Goal: Task Accomplishment & Management: Complete application form

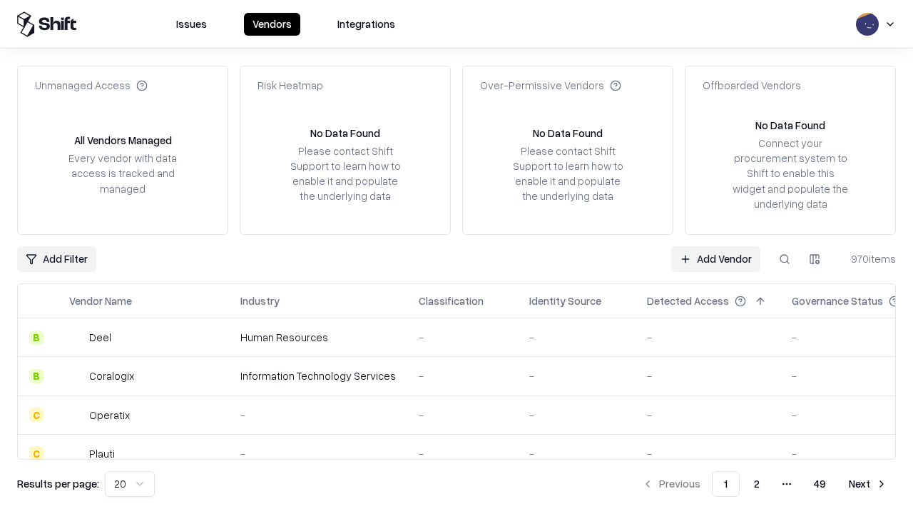
click at [715, 258] on link "Add Vendor" at bounding box center [715, 259] width 89 height 26
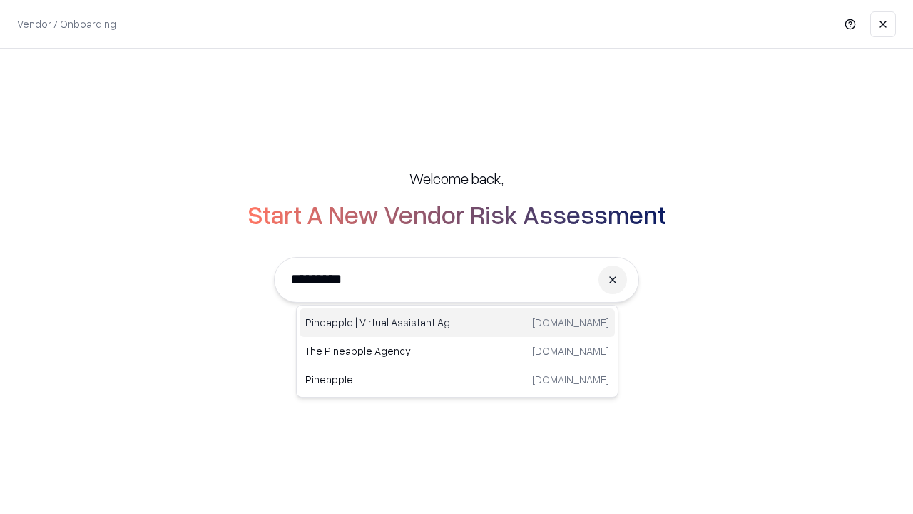
click at [457, 322] on div "Pineapple | Virtual Assistant Agency trypineapple.com" at bounding box center [457, 322] width 315 height 29
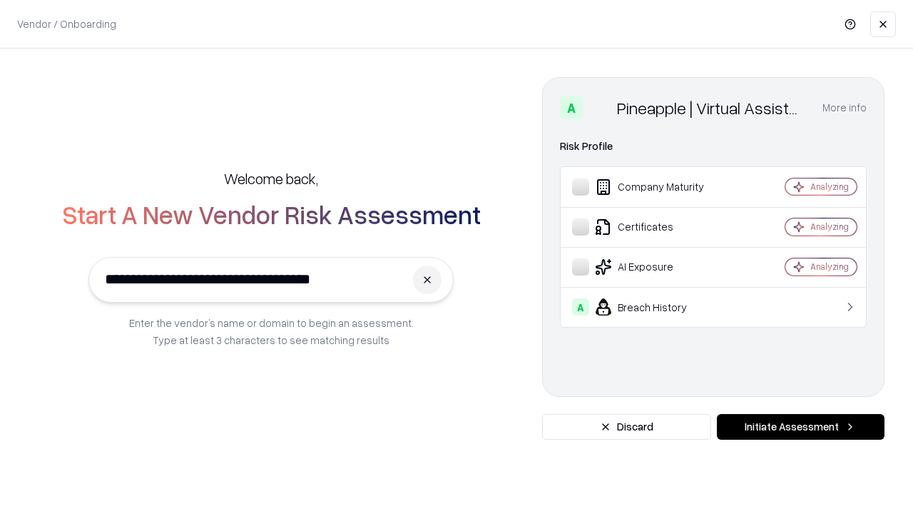
type input "**********"
click at [800, 427] on button "Initiate Assessment" at bounding box center [801, 427] width 168 height 26
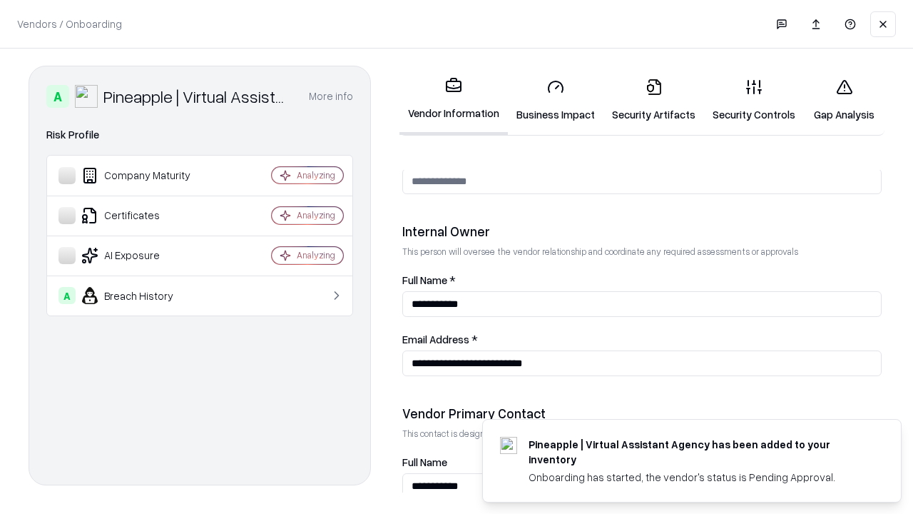
scroll to position [739, 0]
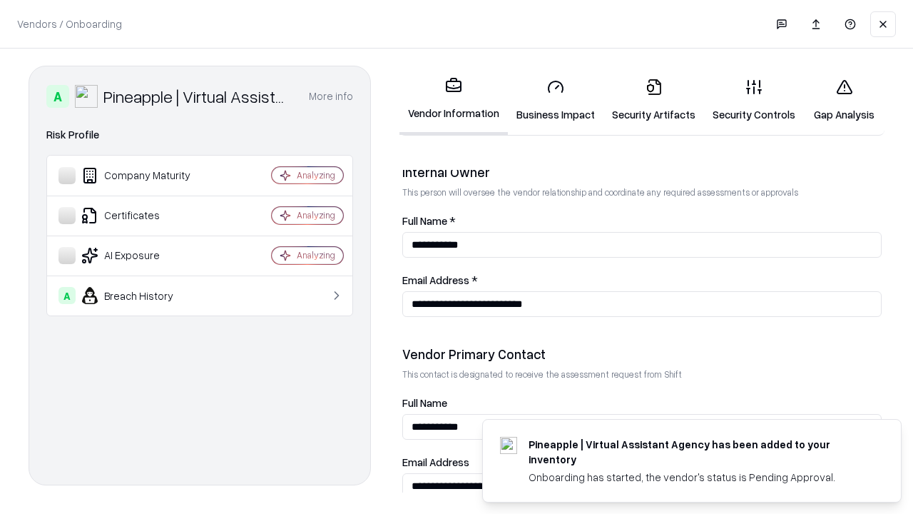
click at [556, 100] on link "Business Impact" at bounding box center [556, 100] width 96 height 66
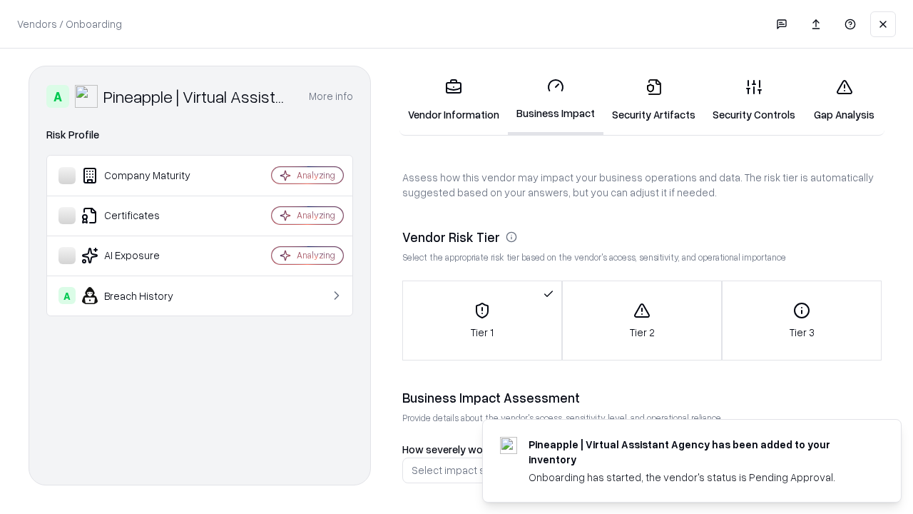
click at [653, 100] on link "Security Artifacts" at bounding box center [653, 100] width 101 height 66
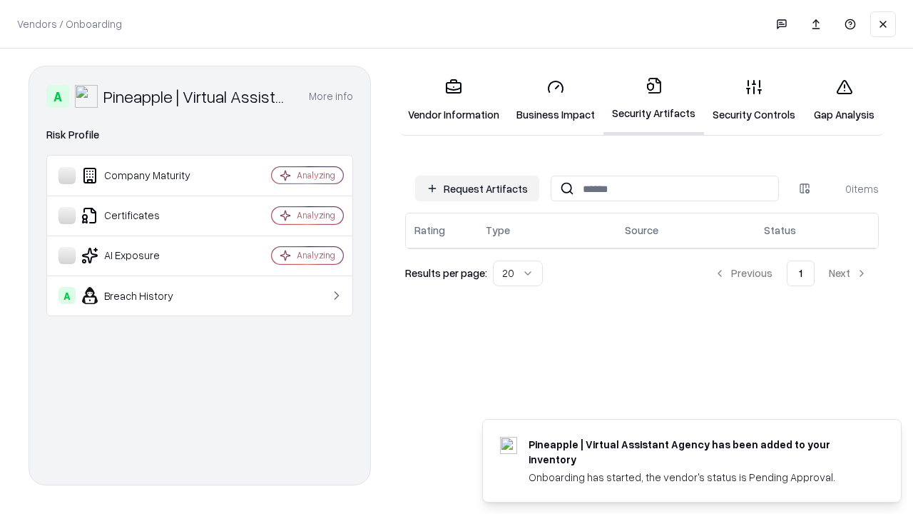
click at [477, 188] on button "Request Artifacts" at bounding box center [477, 188] width 124 height 26
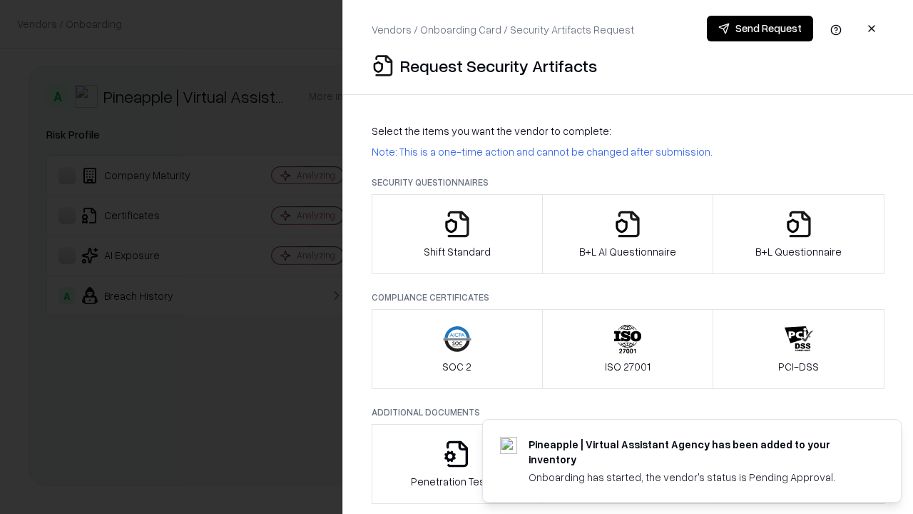
click at [457, 234] on icon "button" at bounding box center [457, 224] width 29 height 29
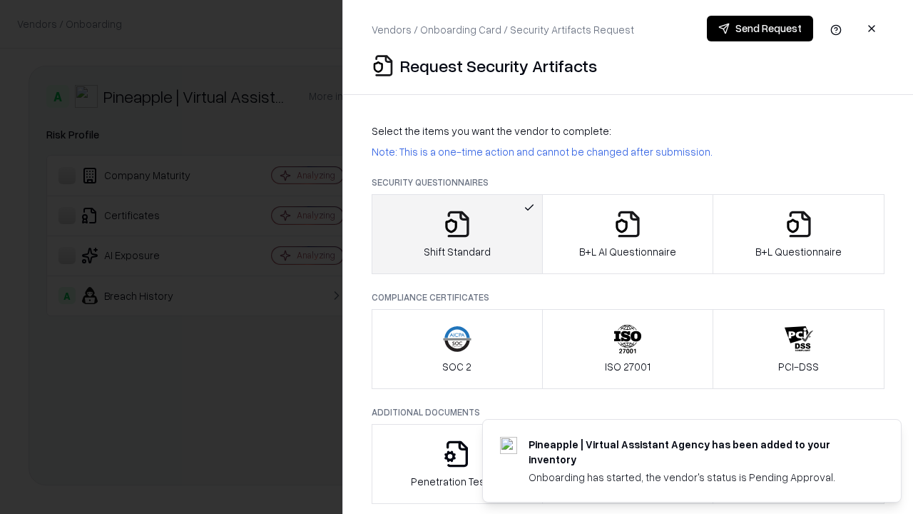
click at [760, 29] on button "Send Request" at bounding box center [760, 29] width 106 height 26
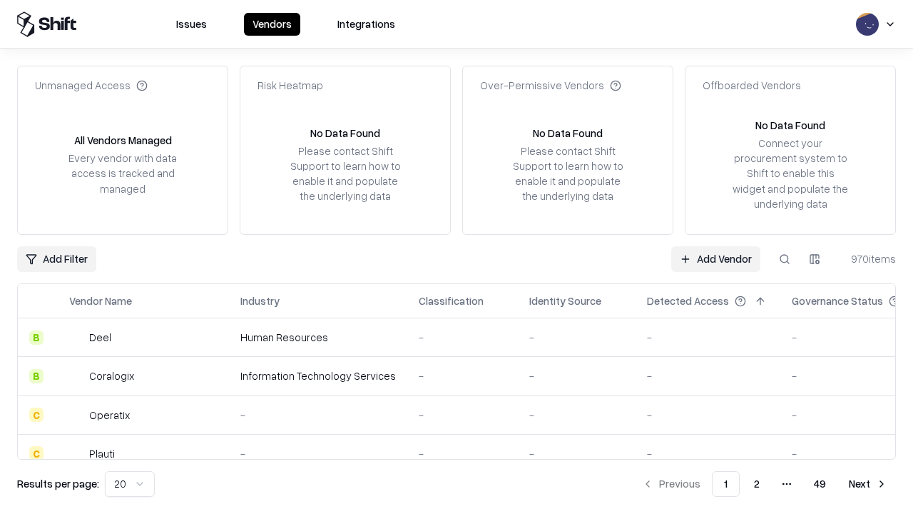
click at [785, 258] on button at bounding box center [785, 259] width 26 height 26
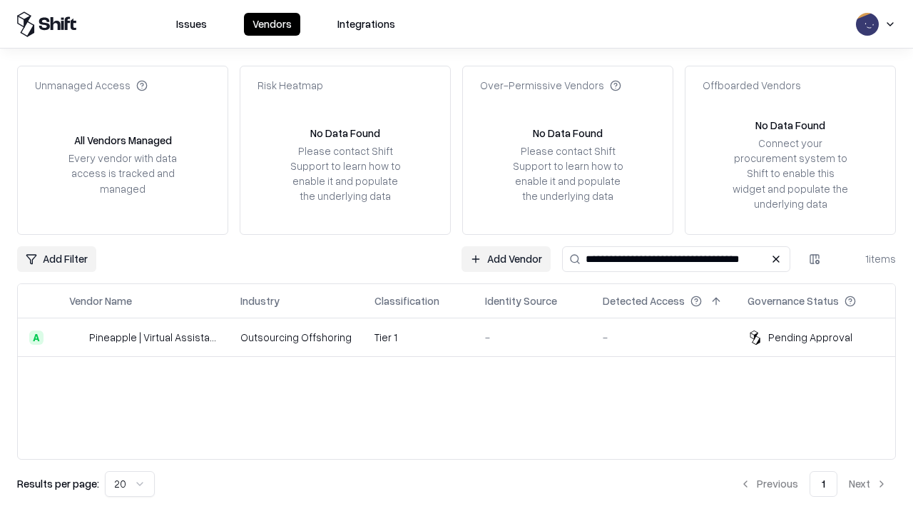
type input "**********"
click at [465, 337] on td "Tier 1" at bounding box center [418, 337] width 111 height 39
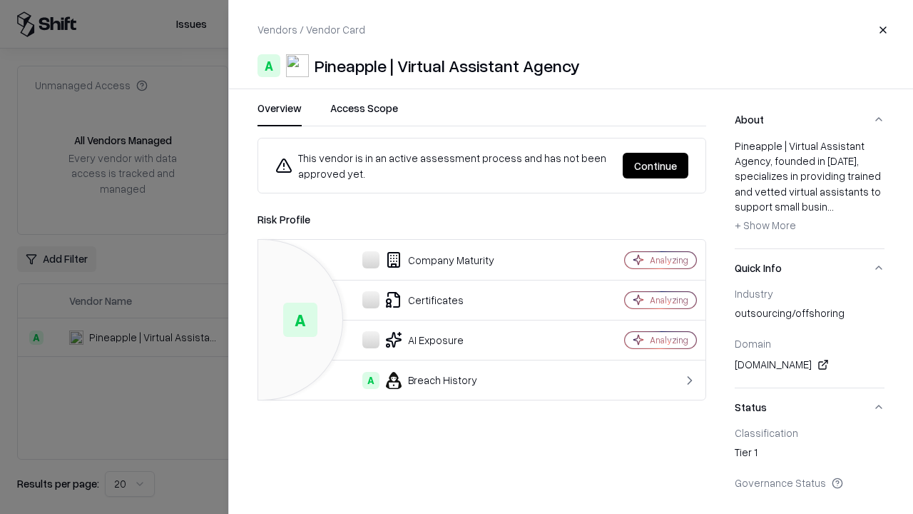
click at [688, 165] on button "Continue" at bounding box center [656, 166] width 66 height 26
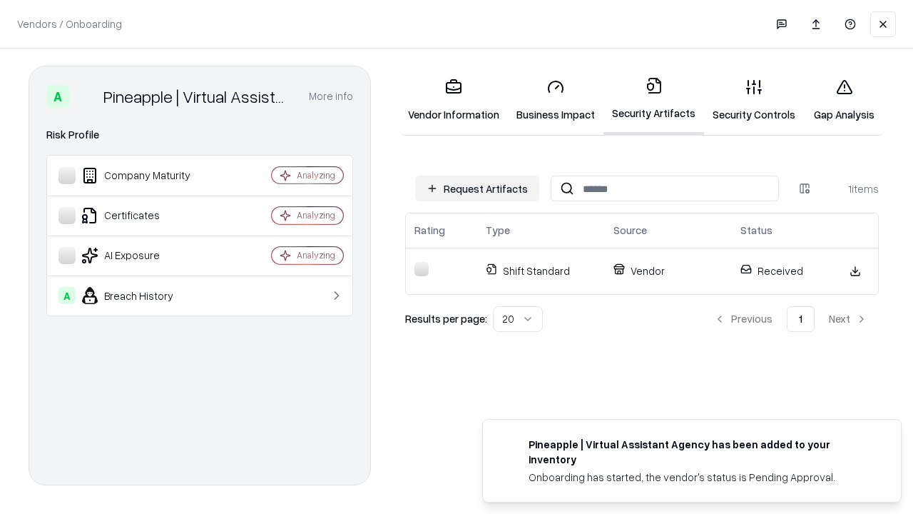
click at [754, 100] on link "Security Controls" at bounding box center [754, 100] width 100 height 66
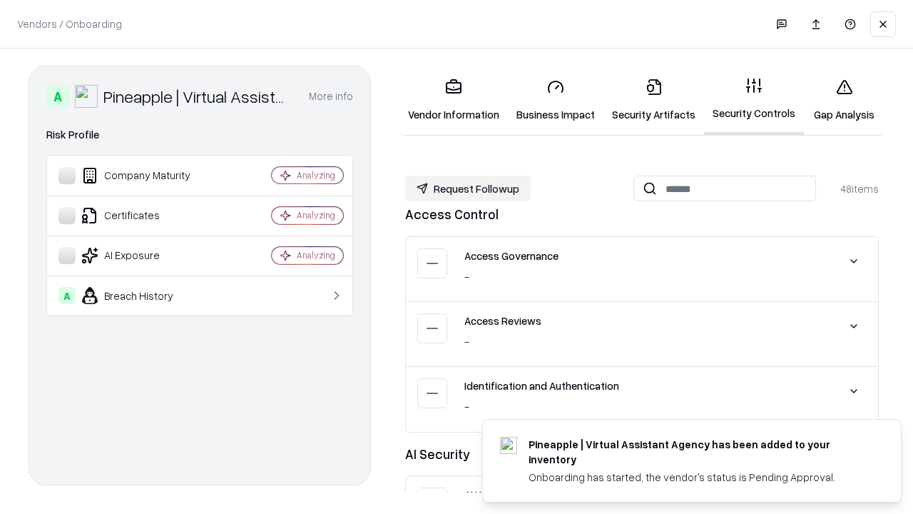
click at [468, 188] on button "Request Followup" at bounding box center [468, 188] width 126 height 26
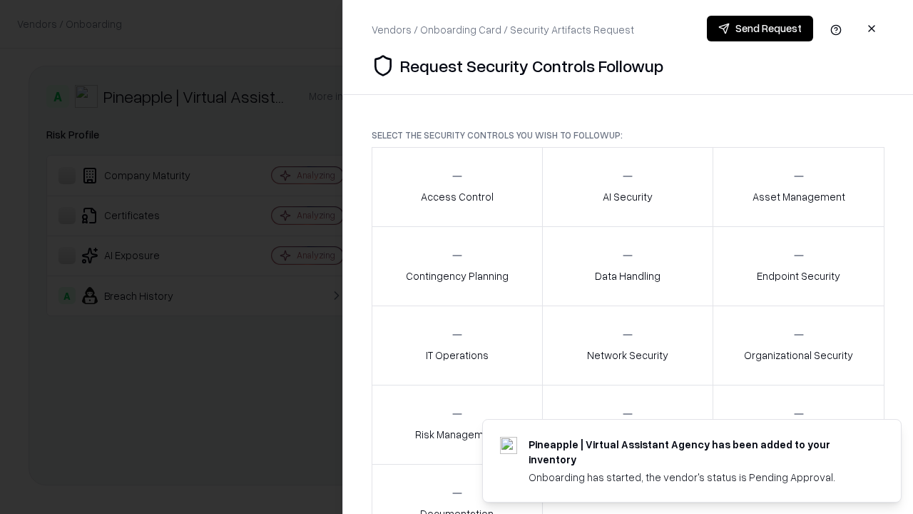
click at [457, 187] on div "Access Control" at bounding box center [457, 186] width 73 height 35
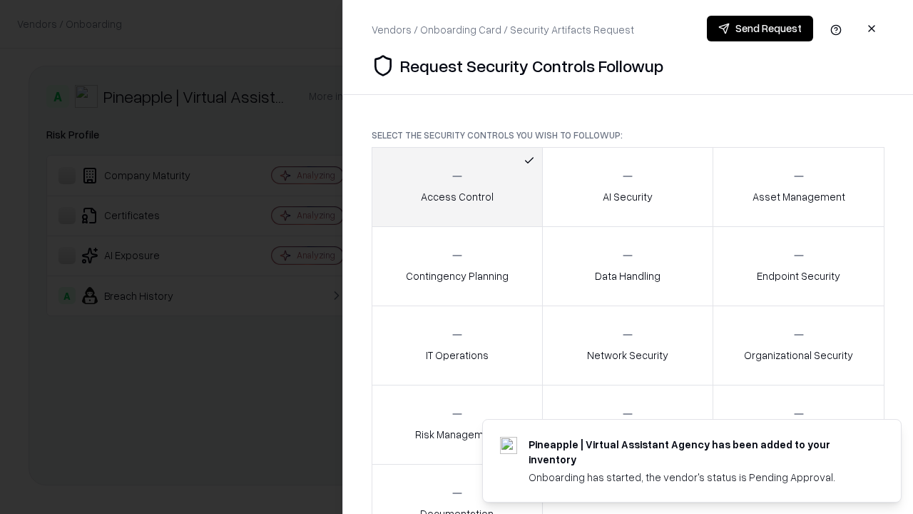
click at [760, 29] on button "Send Request" at bounding box center [760, 29] width 106 height 26
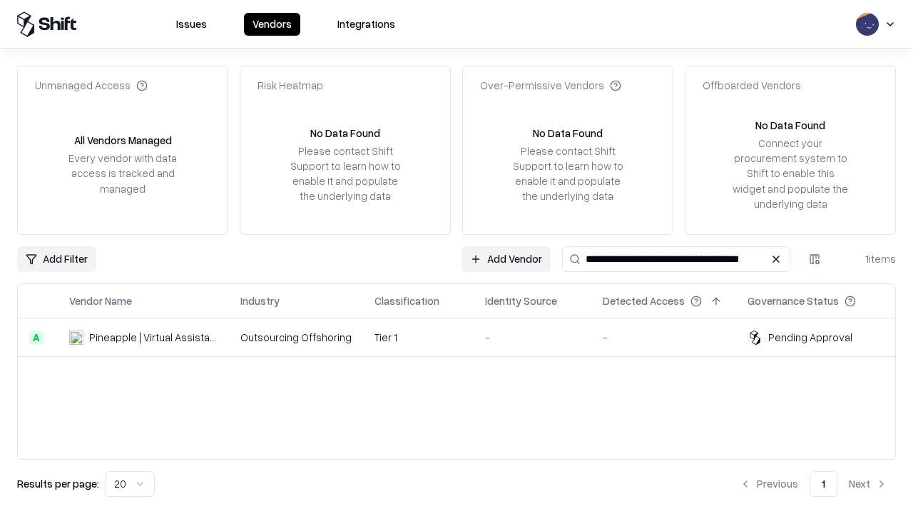
type input "**********"
click at [465, 337] on td "Tier 1" at bounding box center [418, 337] width 111 height 39
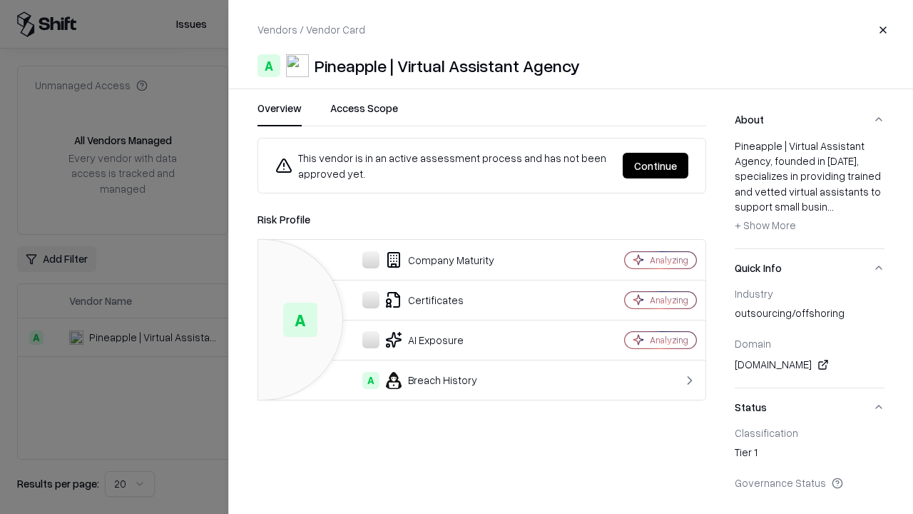
click at [656, 165] on button "Continue" at bounding box center [656, 166] width 66 height 26
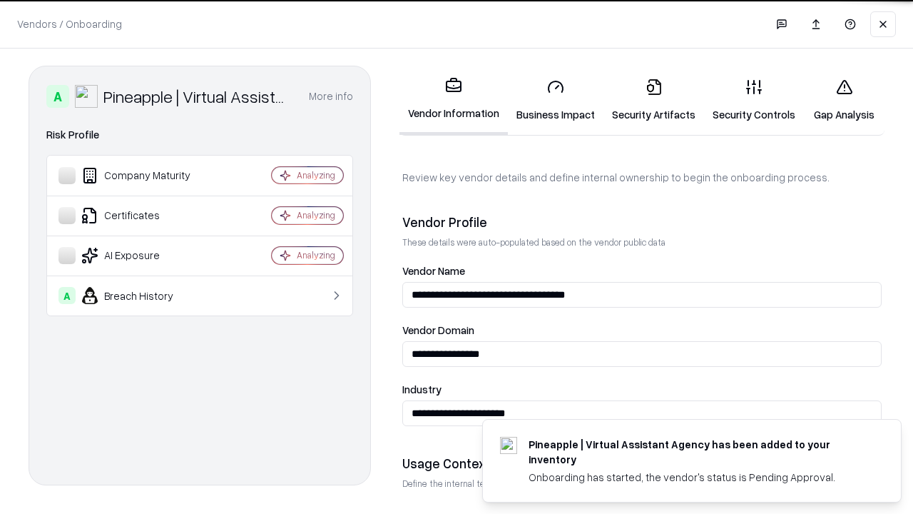
click at [844, 100] on link "Gap Analysis" at bounding box center [844, 100] width 81 height 66
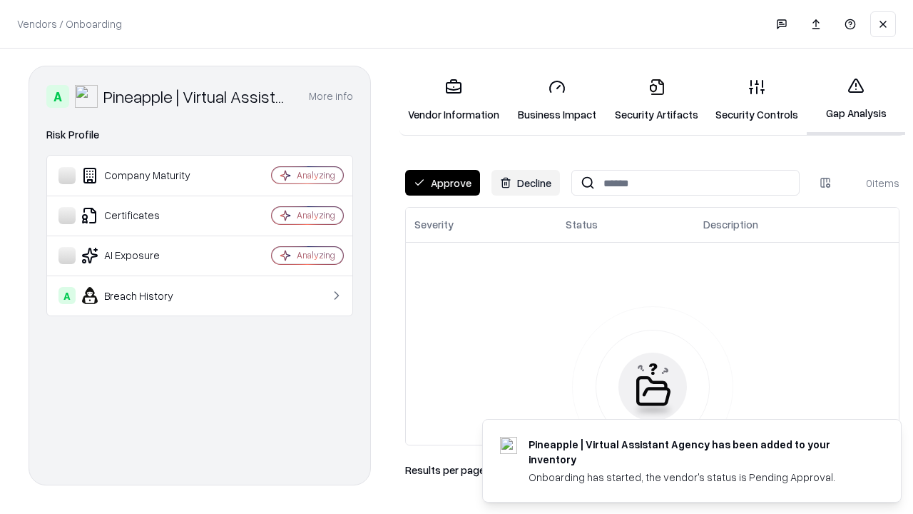
click at [442, 183] on button "Approve" at bounding box center [442, 183] width 75 height 26
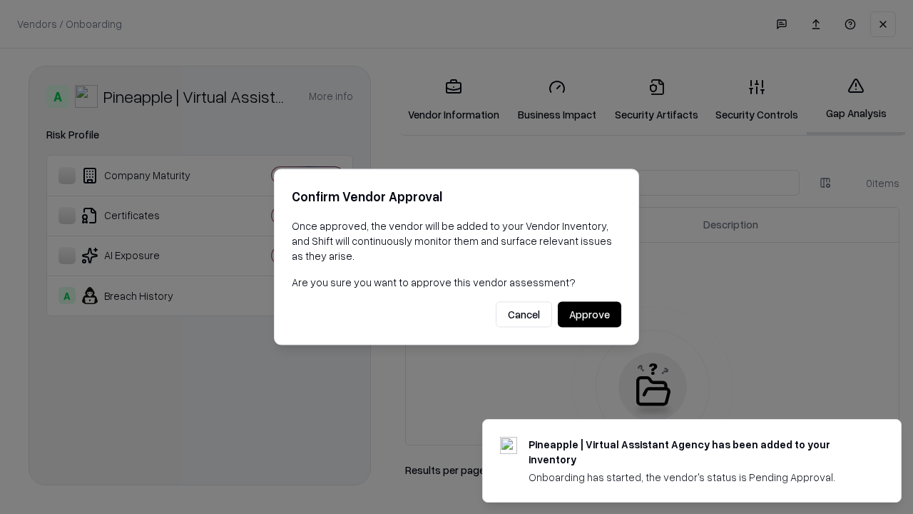
click at [589, 314] on button "Approve" at bounding box center [589, 315] width 63 height 26
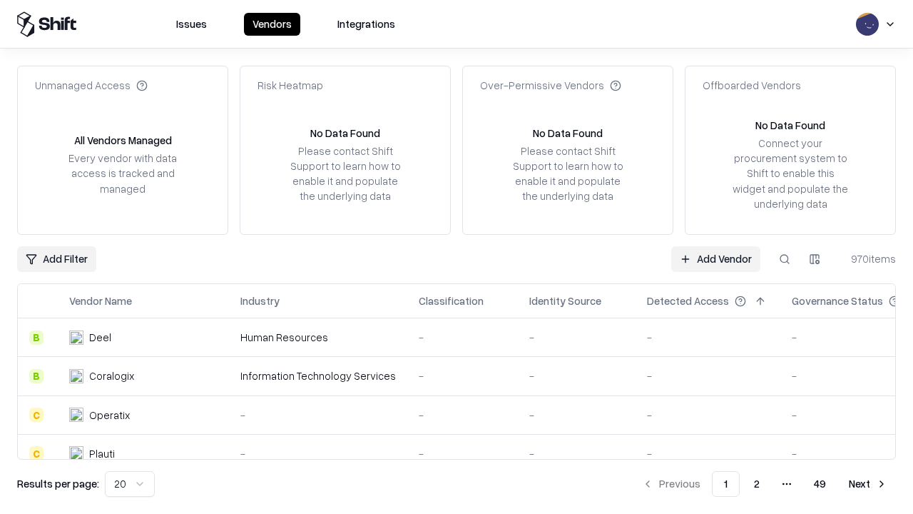
type input "**********"
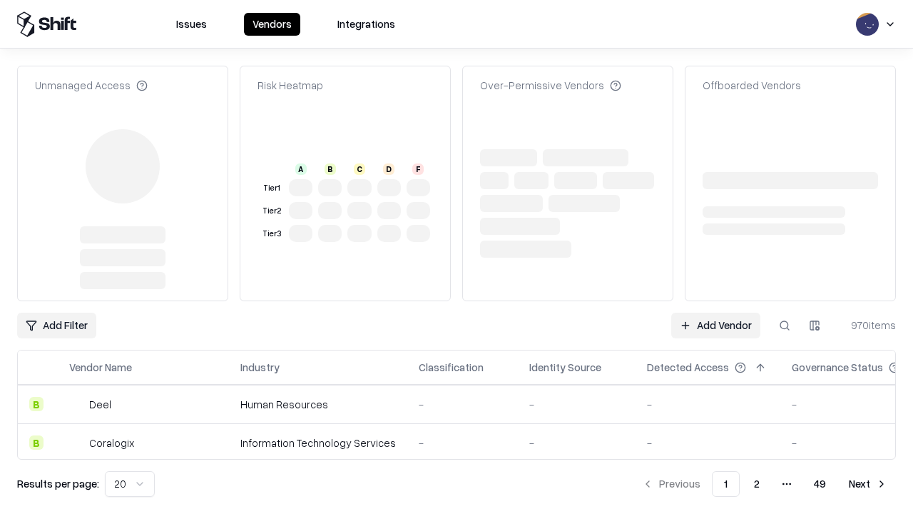
click at [715, 312] on link "Add Vendor" at bounding box center [715, 325] width 89 height 26
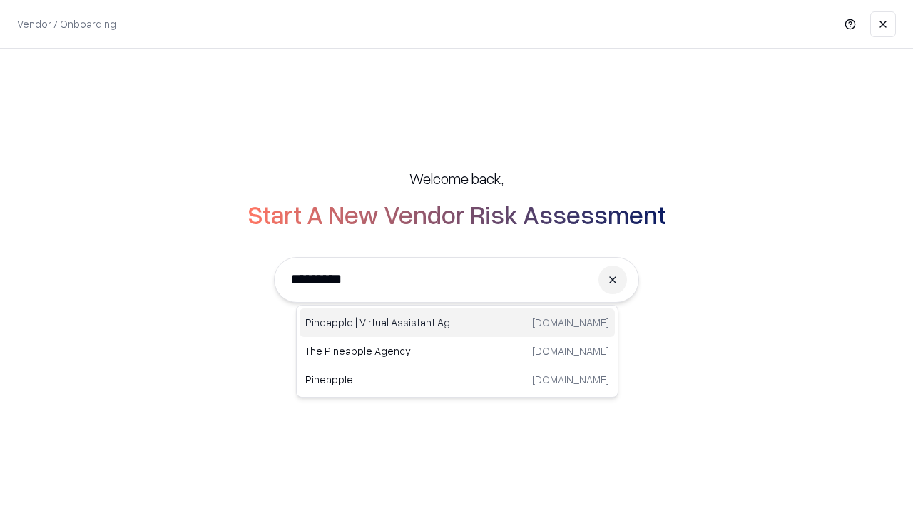
click at [457, 322] on div "Pineapple | Virtual Assistant Agency trypineapple.com" at bounding box center [457, 322] width 315 height 29
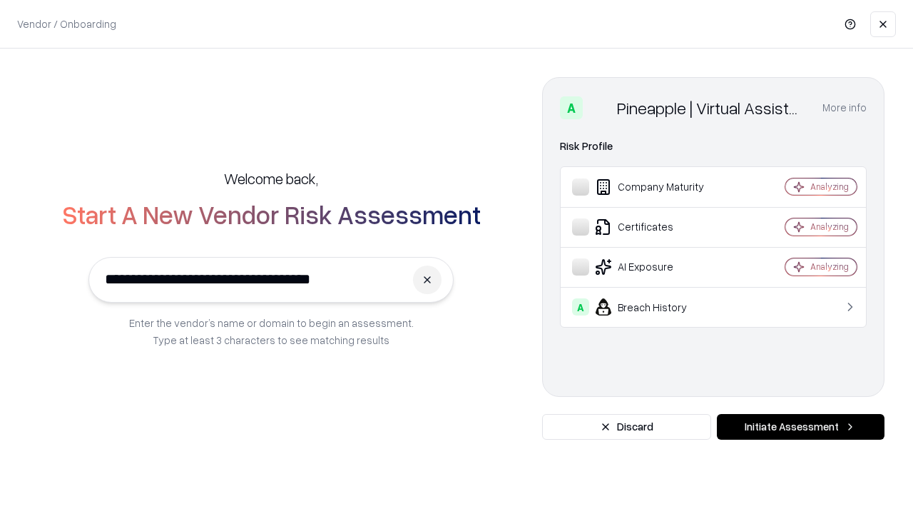
type input "**********"
click at [800, 427] on button "Initiate Assessment" at bounding box center [801, 427] width 168 height 26
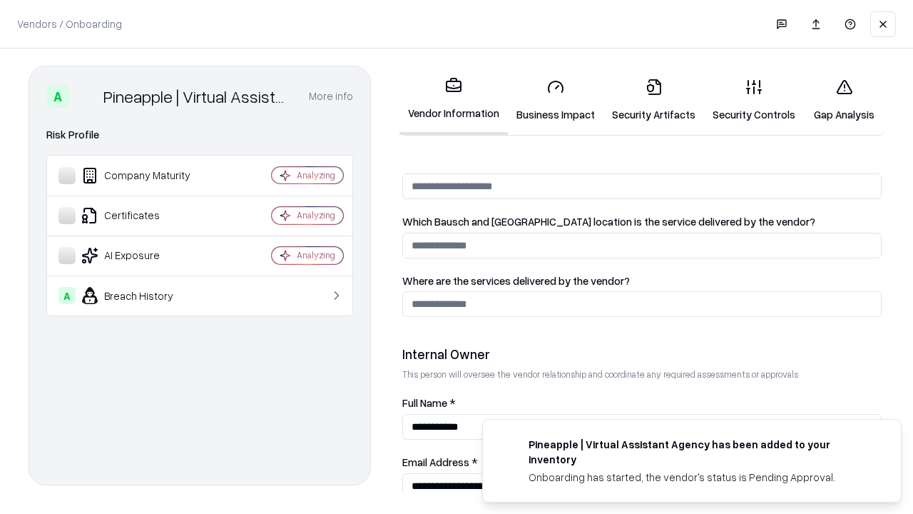
scroll to position [739, 0]
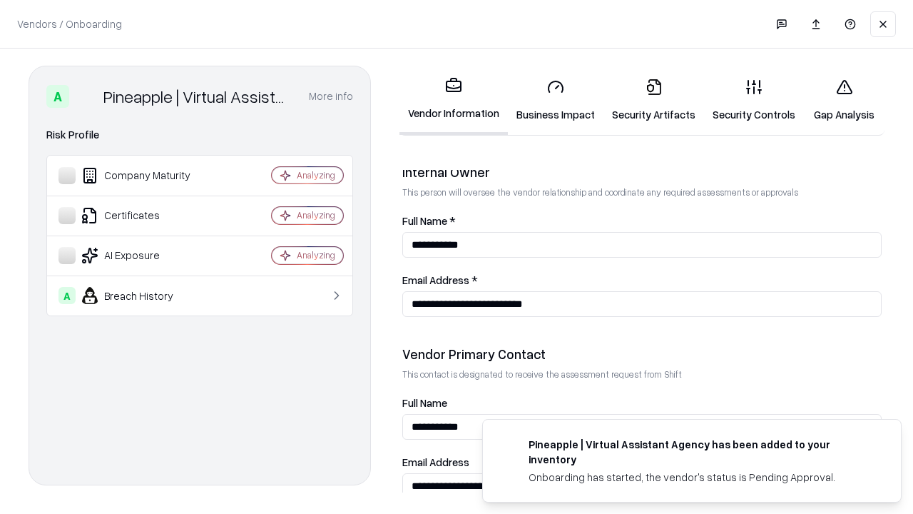
click at [844, 100] on link "Gap Analysis" at bounding box center [844, 100] width 81 height 66
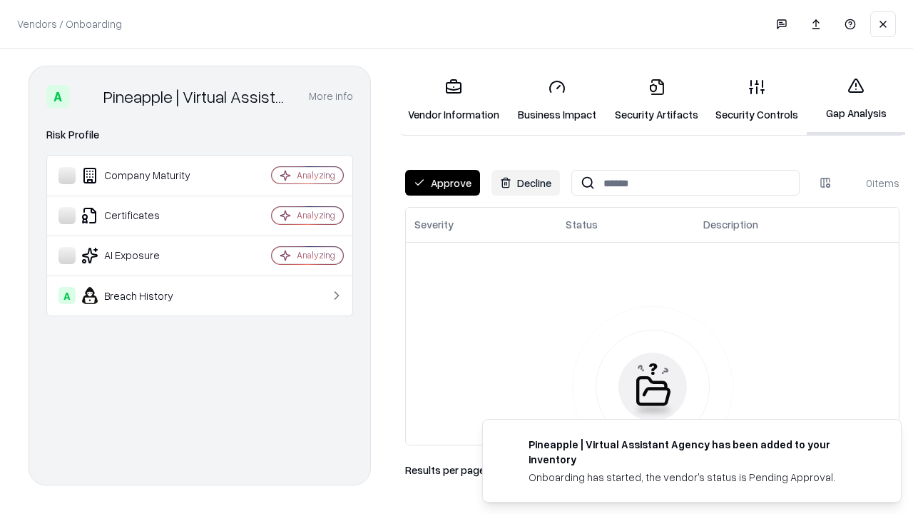
click at [442, 183] on button "Approve" at bounding box center [442, 183] width 75 height 26
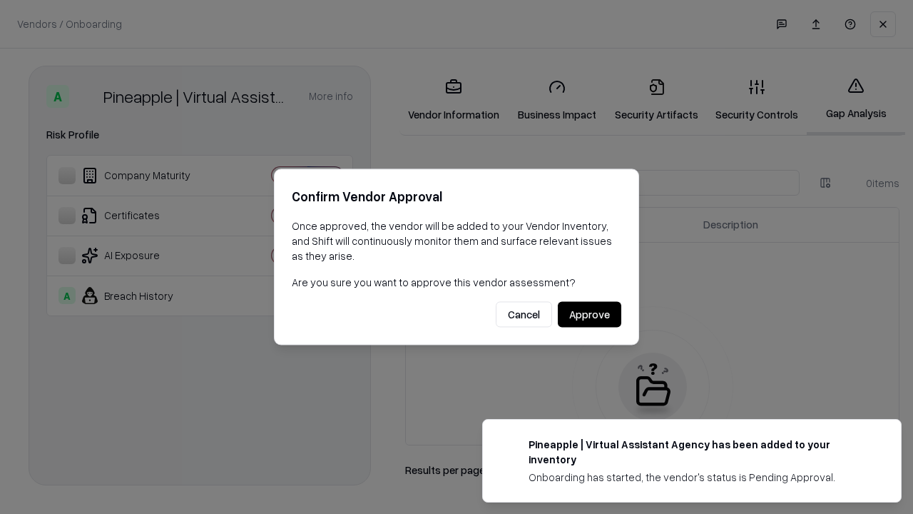
click at [589, 314] on button "Approve" at bounding box center [589, 315] width 63 height 26
